Goal: Transaction & Acquisition: Book appointment/travel/reservation

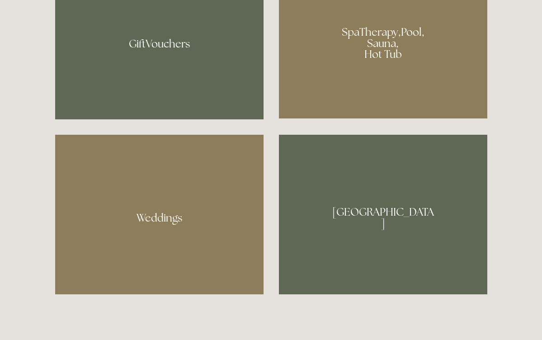
scroll to position [775, 0]
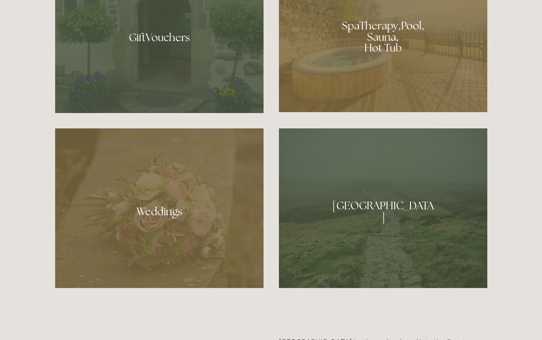
click at [398, 47] on div at bounding box center [383, 33] width 209 height 157
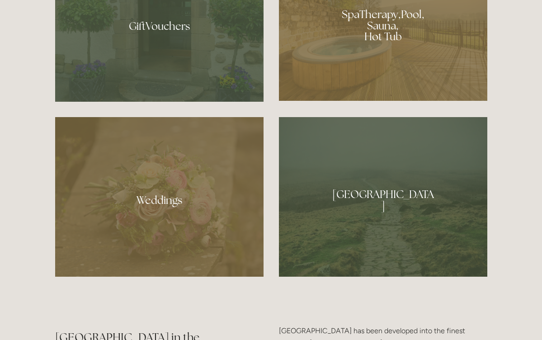
click at [374, 203] on div at bounding box center [383, 197] width 209 height 160
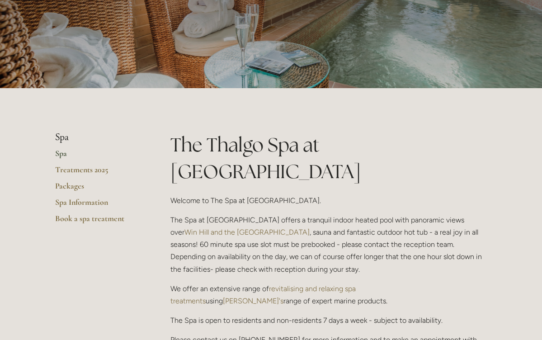
scroll to position [119, 0]
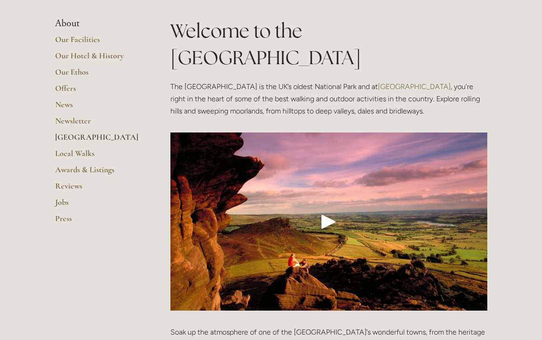
scroll to position [160, 0]
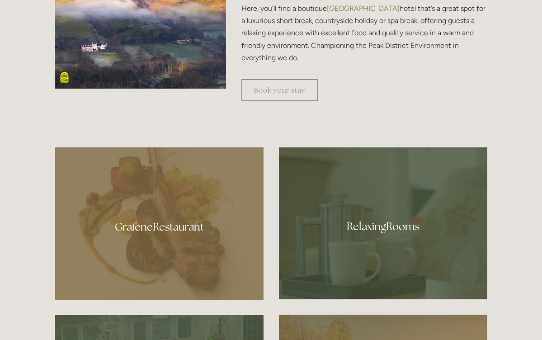
scroll to position [411, 0]
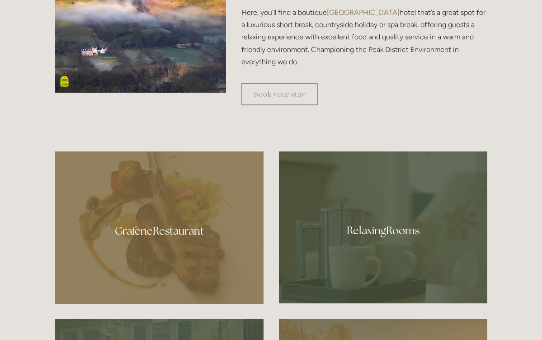
click at [143, 41] on img at bounding box center [140, 6] width 171 height 171
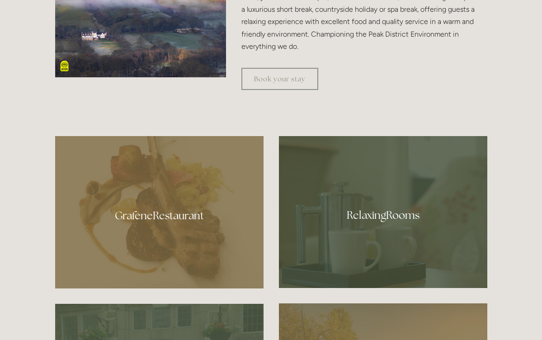
click at [287, 77] on link "Book your stay" at bounding box center [280, 79] width 77 height 22
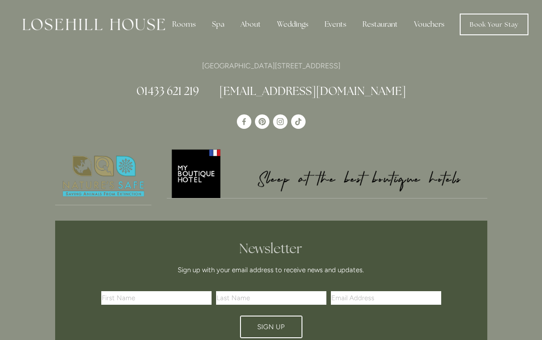
click at [281, 79] on div "Losehill House Hotel & Spa, Losehill Lane, Edale Road, S33 6AF 01433 621 219 in…" at bounding box center [271, 79] width 433 height 39
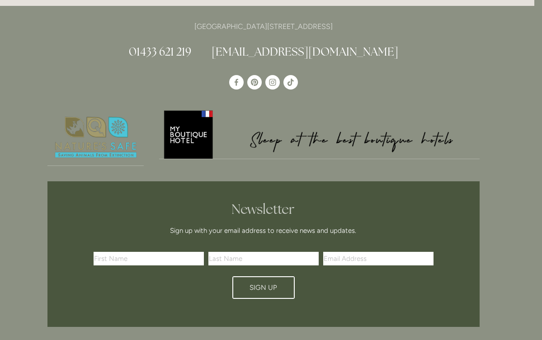
scroll to position [1651, 8]
